Goal: Find contact information: Find contact information

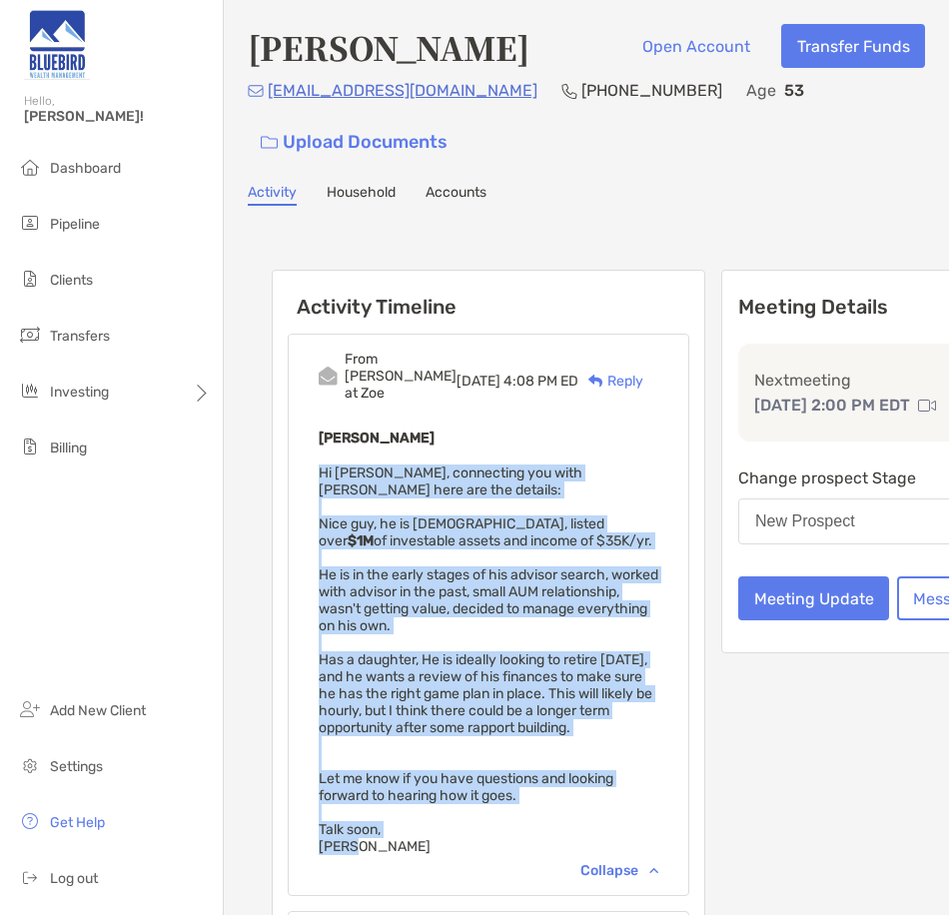
scroll to position [100, 0]
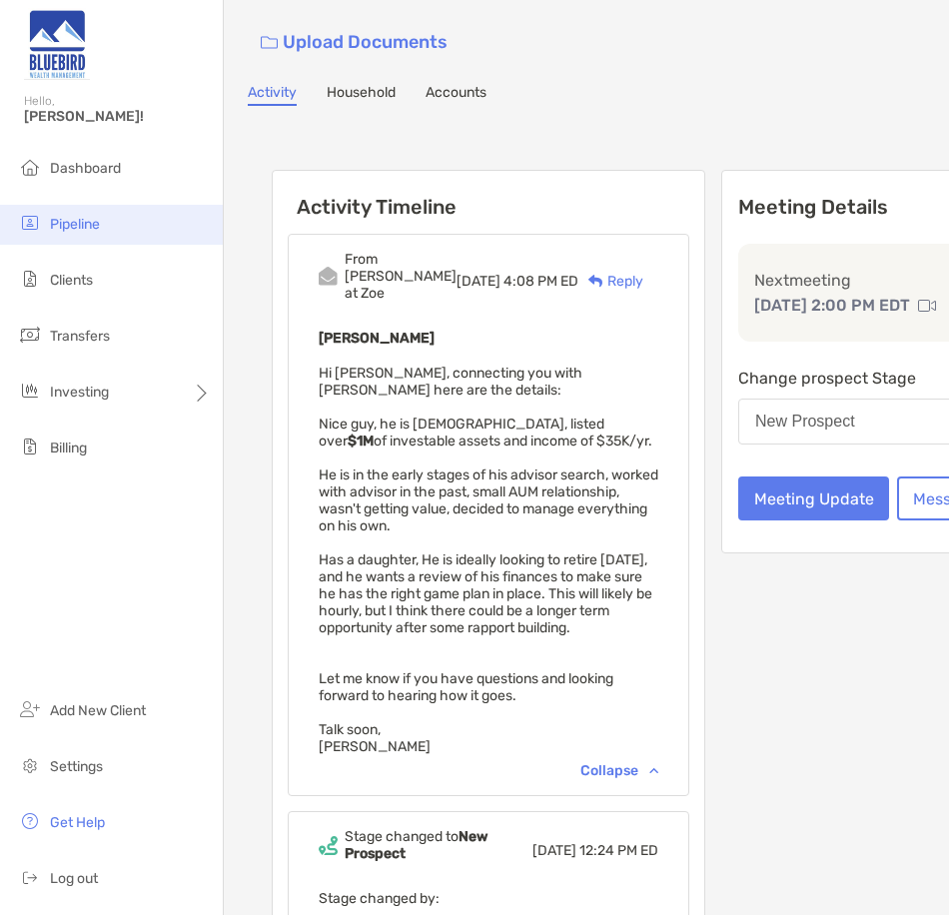
click at [82, 229] on span "Pipeline" at bounding box center [75, 224] width 50 height 17
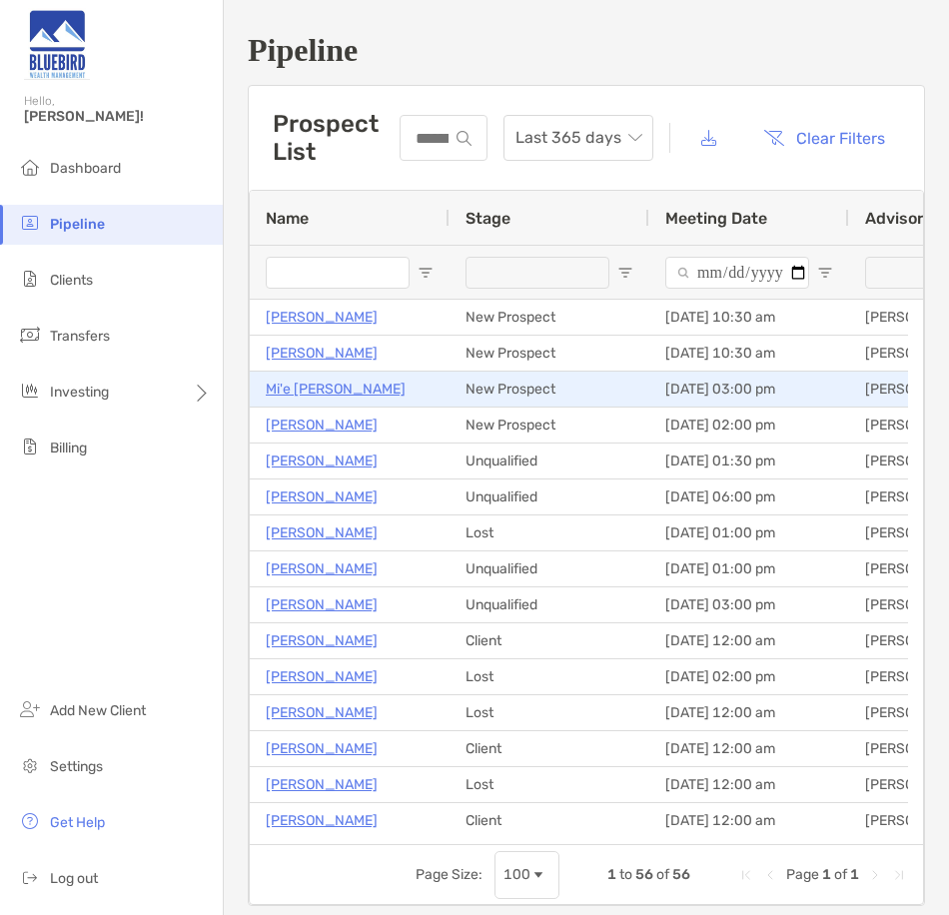
click at [325, 392] on p "Mi'e Abdullahi" at bounding box center [336, 388] width 140 height 25
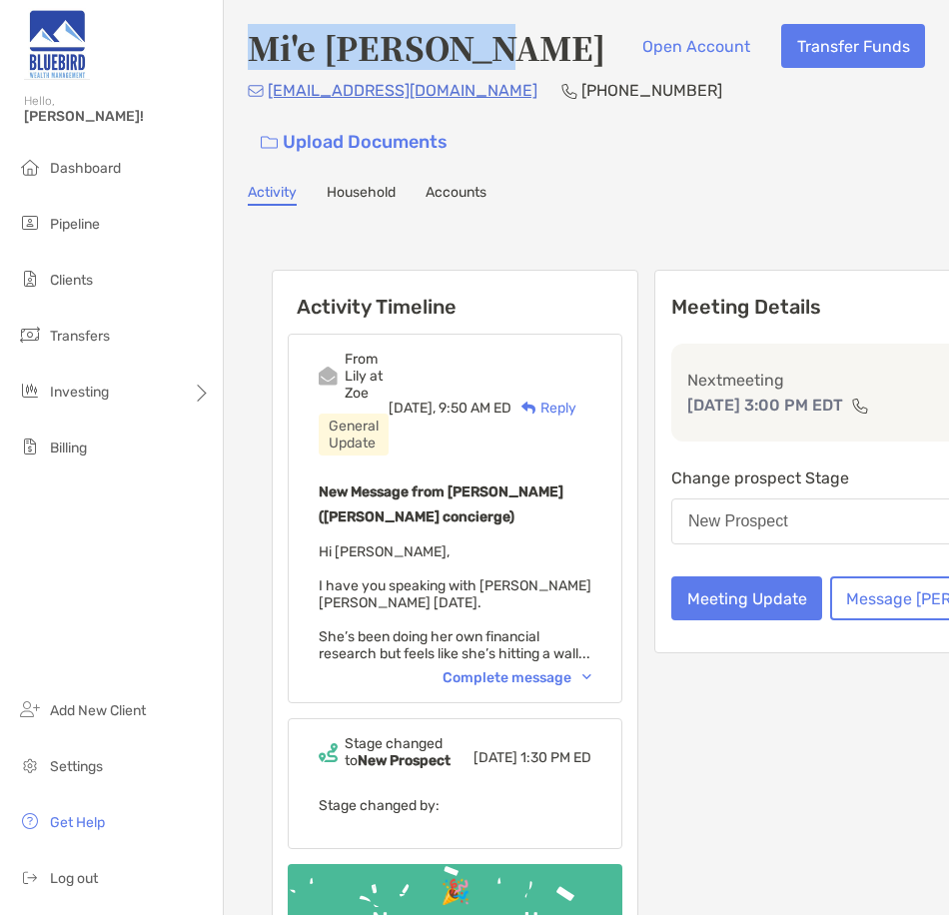
drag, startPoint x: 251, startPoint y: 48, endPoint x: 498, endPoint y: 34, distance: 248.0
click at [498, 34] on div "Mi'e Abdullahi Open Account Transfer Funds" at bounding box center [586, 47] width 677 height 46
copy h4 "Mi'e Abdullahi"
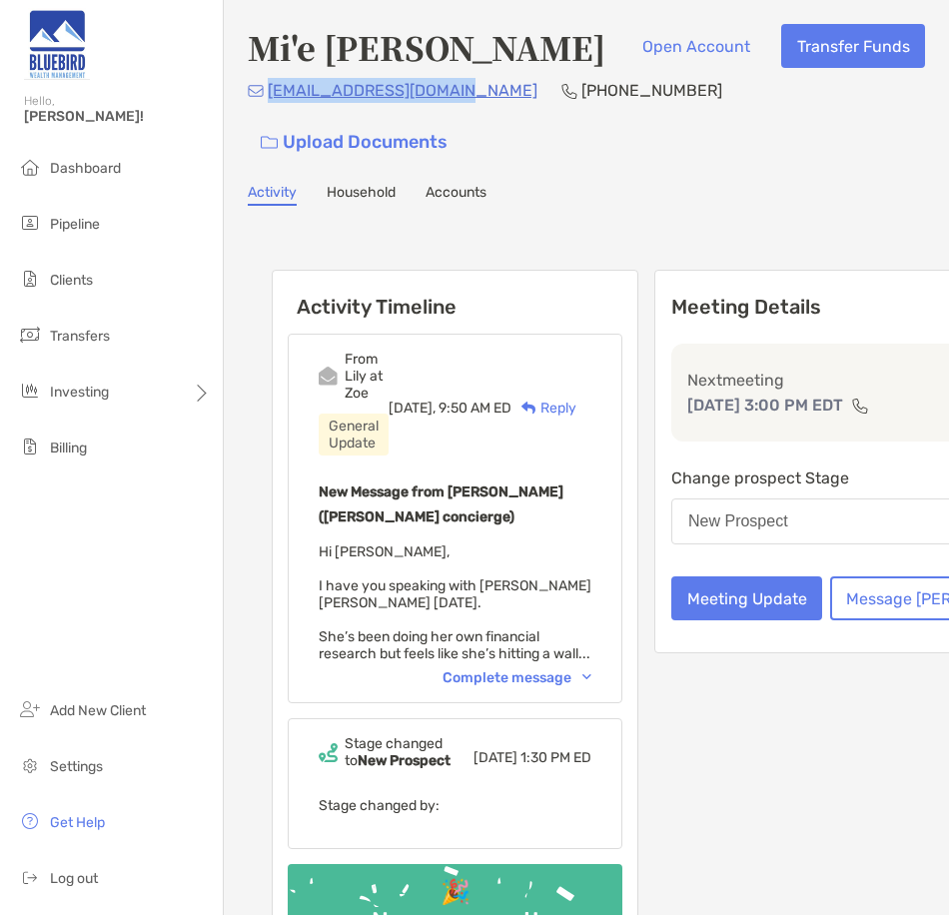
drag, startPoint x: 458, startPoint y: 100, endPoint x: 267, endPoint y: 97, distance: 191.7
click at [267, 97] on div "mieabdullahi@gmail.com (609) 412-8104 Upload Documents" at bounding box center [586, 121] width 677 height 86
copy p "mieabdullahi@gmail.com"
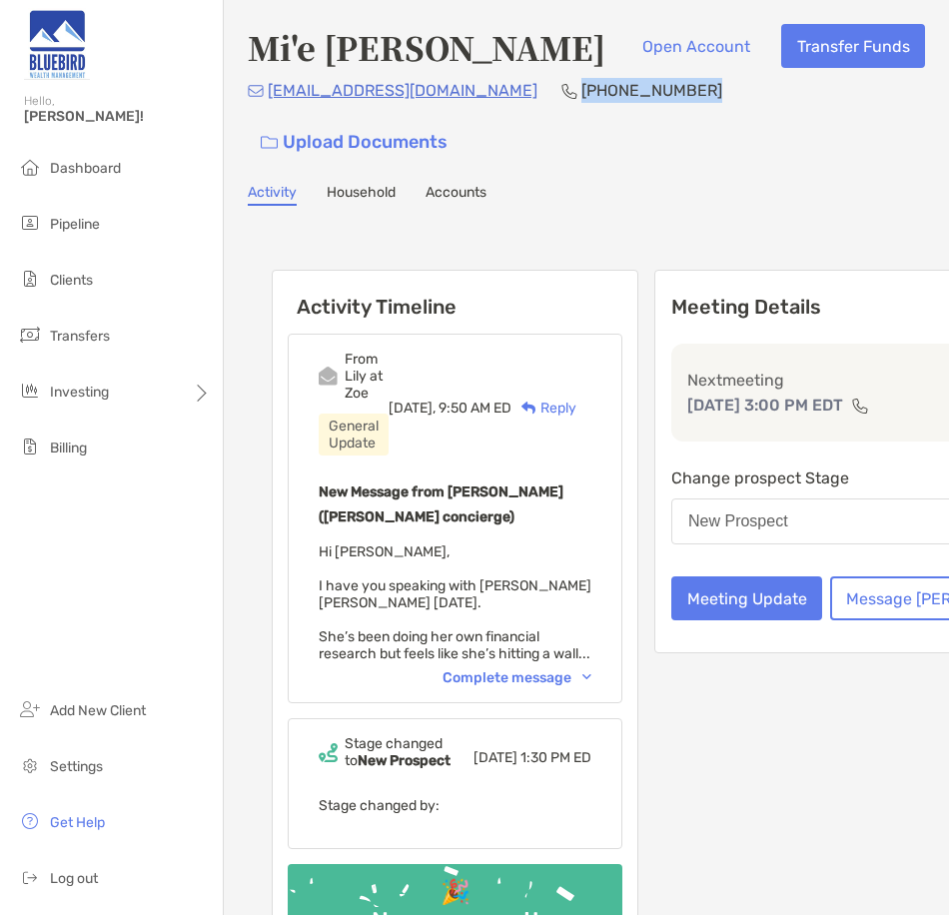
drag, startPoint x: 597, startPoint y: 100, endPoint x: 495, endPoint y: 104, distance: 101.9
click at [581, 103] on p "(609) 412-8104" at bounding box center [651, 90] width 141 height 25
copy p "(609) 412-8104"
click at [497, 669] on div "Complete message" at bounding box center [516, 677] width 149 height 17
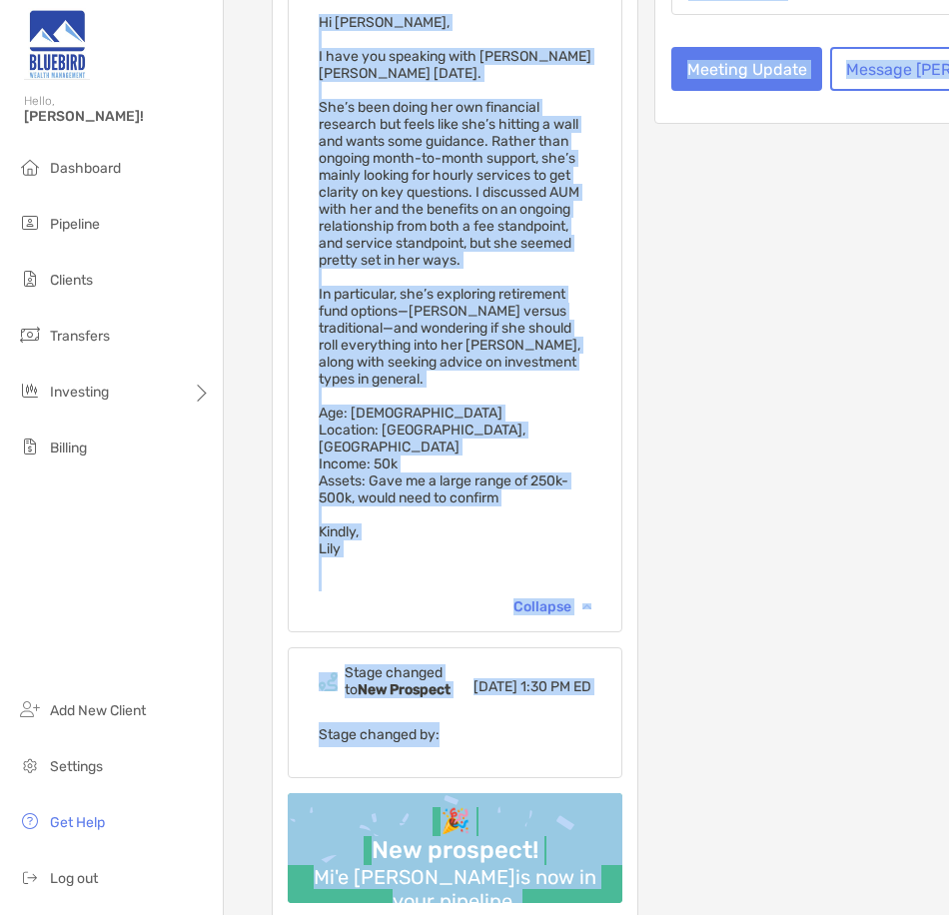
scroll to position [797, 0]
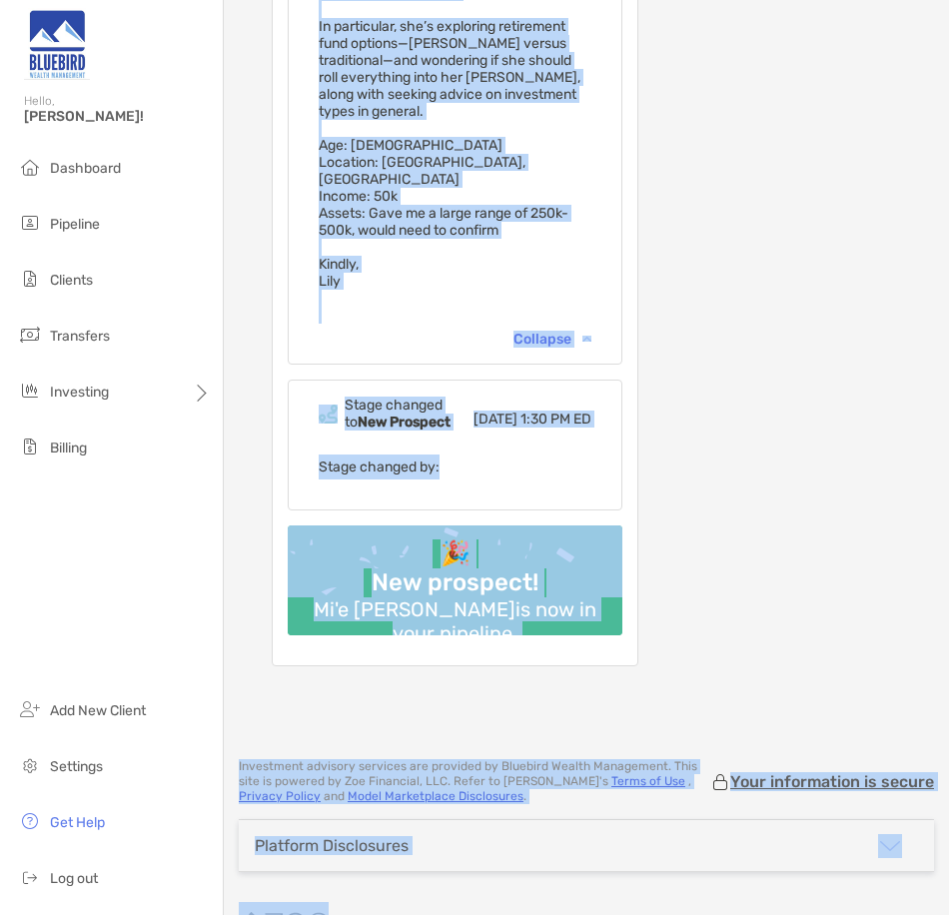
drag, startPoint x: 321, startPoint y: 398, endPoint x: 361, endPoint y: 222, distance: 181.4
click at [361, 222] on div "New Message from Lily Kraus (Zoe concierge) Hi Keith, I have you speaking with …" at bounding box center [455, 2] width 273 height 641
copy span "Hi Keith, I have you speaking with Mi'e Abdullahi today. She’s been doing her o…"
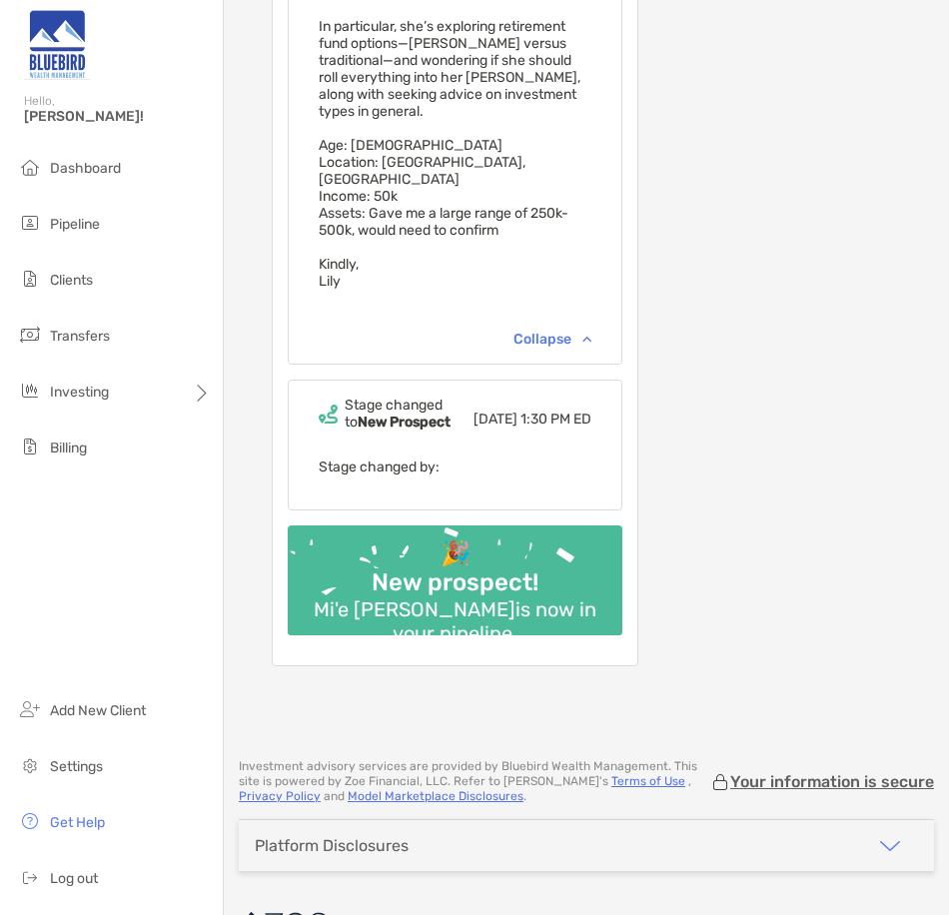
click at [706, 157] on div "Meeting Details Next meeting Sep 24, 3:00 PM EDT Change Change prospect Stage N…" at bounding box center [865, 69] width 422 height 1193
click at [726, 137] on div "Meeting Details Next meeting Sep 24, 3:00 PM EDT Change Change prospect Stage N…" at bounding box center [865, 69] width 422 height 1193
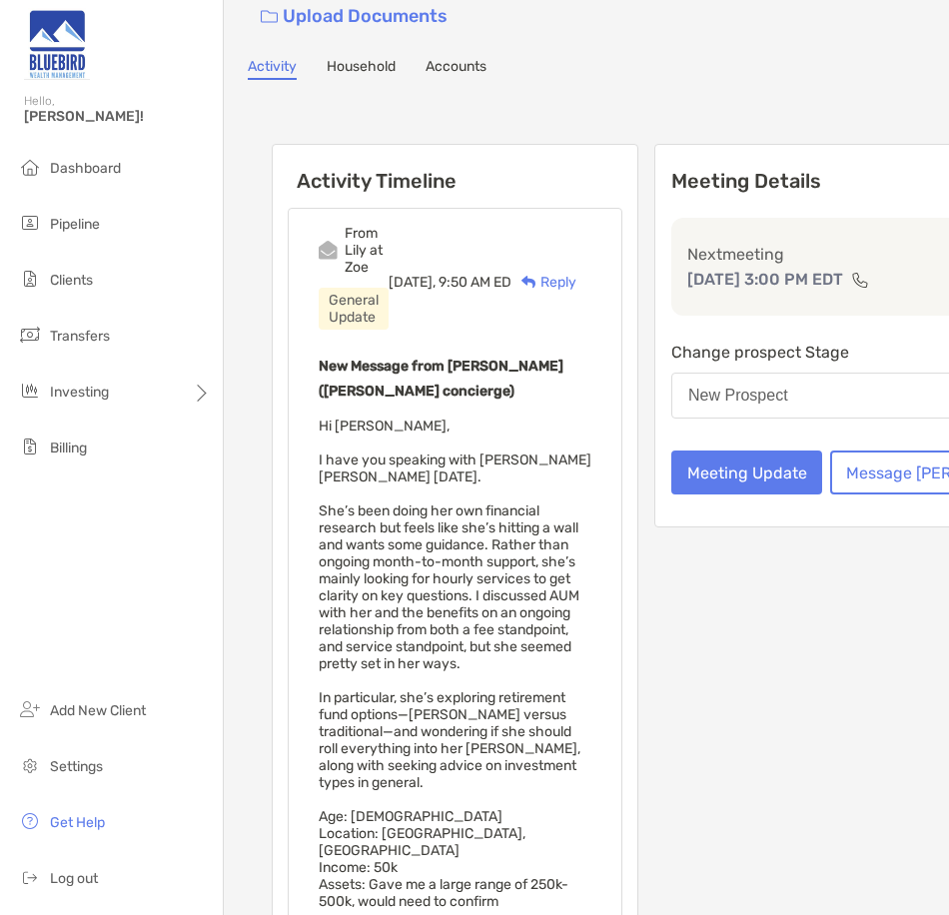
scroll to position [0, 0]
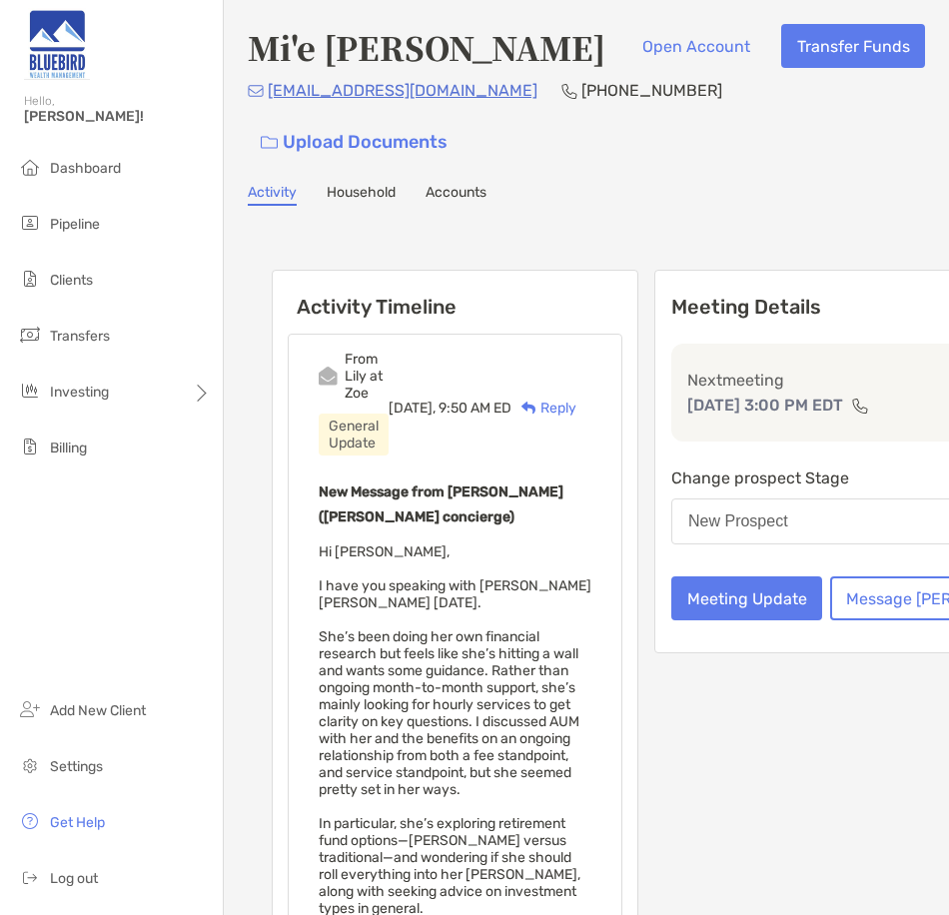
click at [581, 99] on p "[PHONE_NUMBER]" at bounding box center [651, 90] width 141 height 25
copy p "[PHONE_NUMBER]"
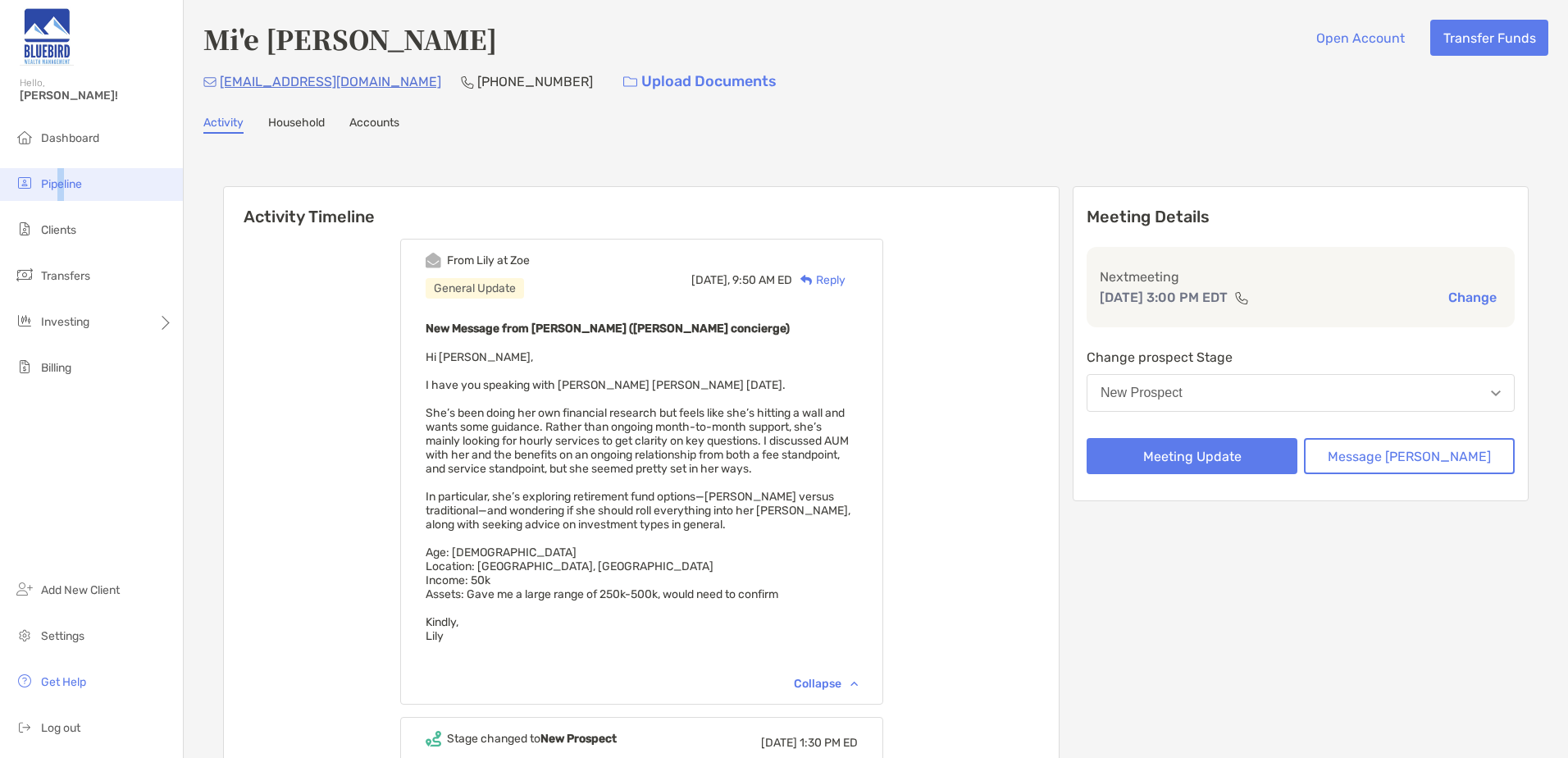
click at [61, 196] on li "Pipeline" at bounding box center [91, 185] width 183 height 33
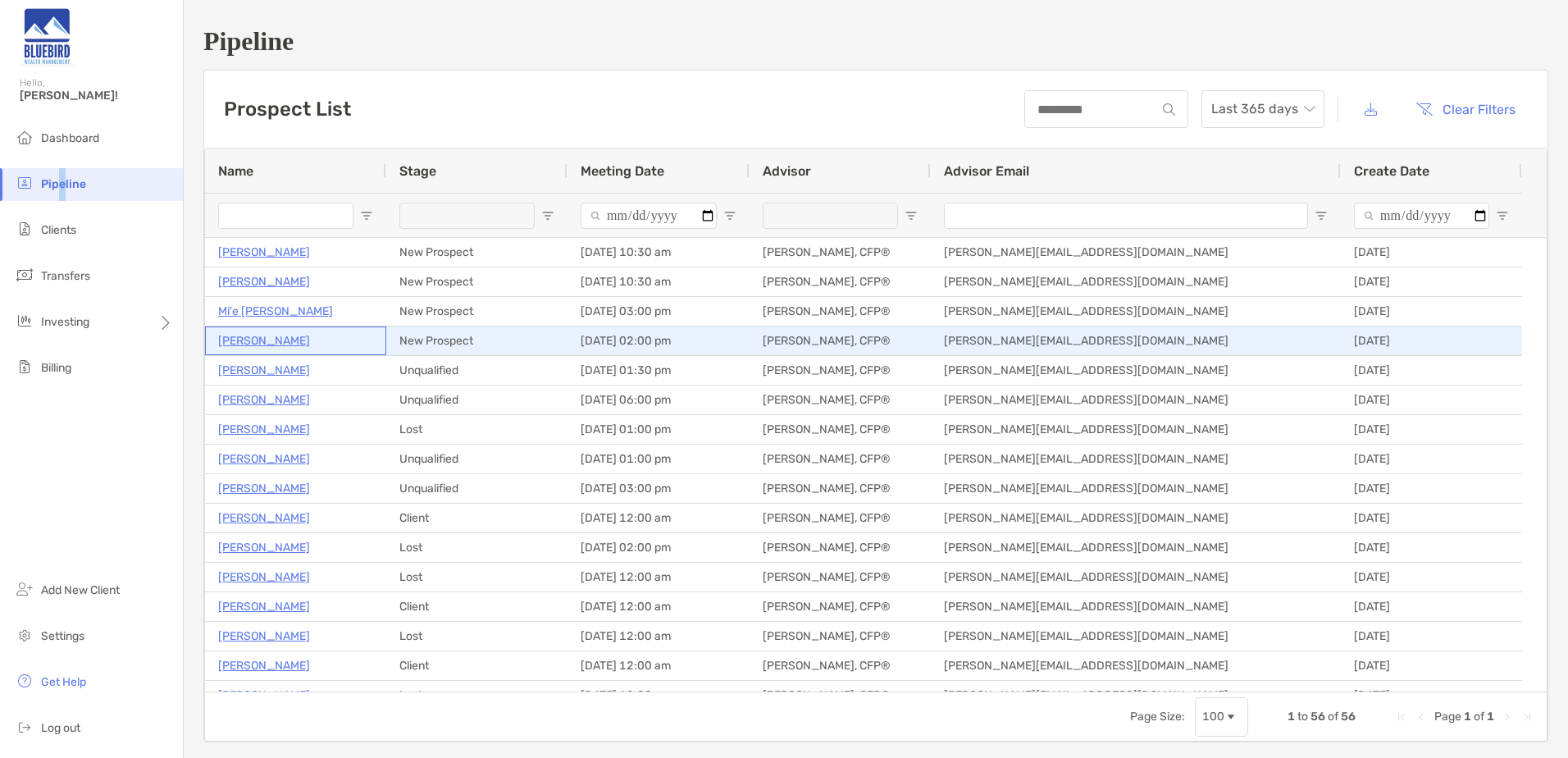
click at [251, 338] on p "[PERSON_NAME]" at bounding box center [264, 340] width 92 height 21
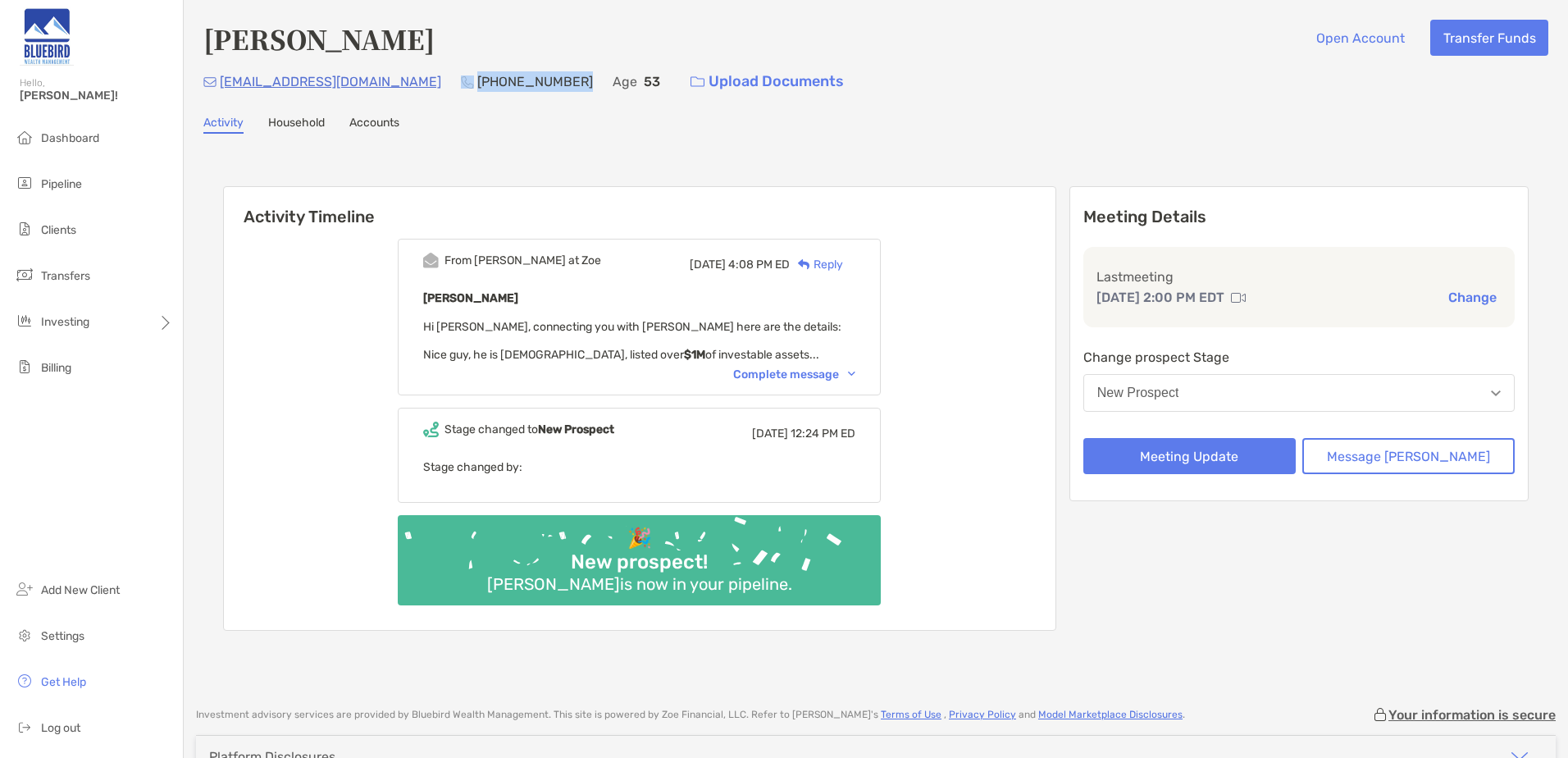
click at [398, 77] on div "[EMAIL_ADDRESS][DOMAIN_NAME] [PHONE_NUMBER] Age [DEMOGRAPHIC_DATA] Upload Docum…" at bounding box center [876, 81] width 1345 height 35
